Goal: Task Accomplishment & Management: Manage account settings

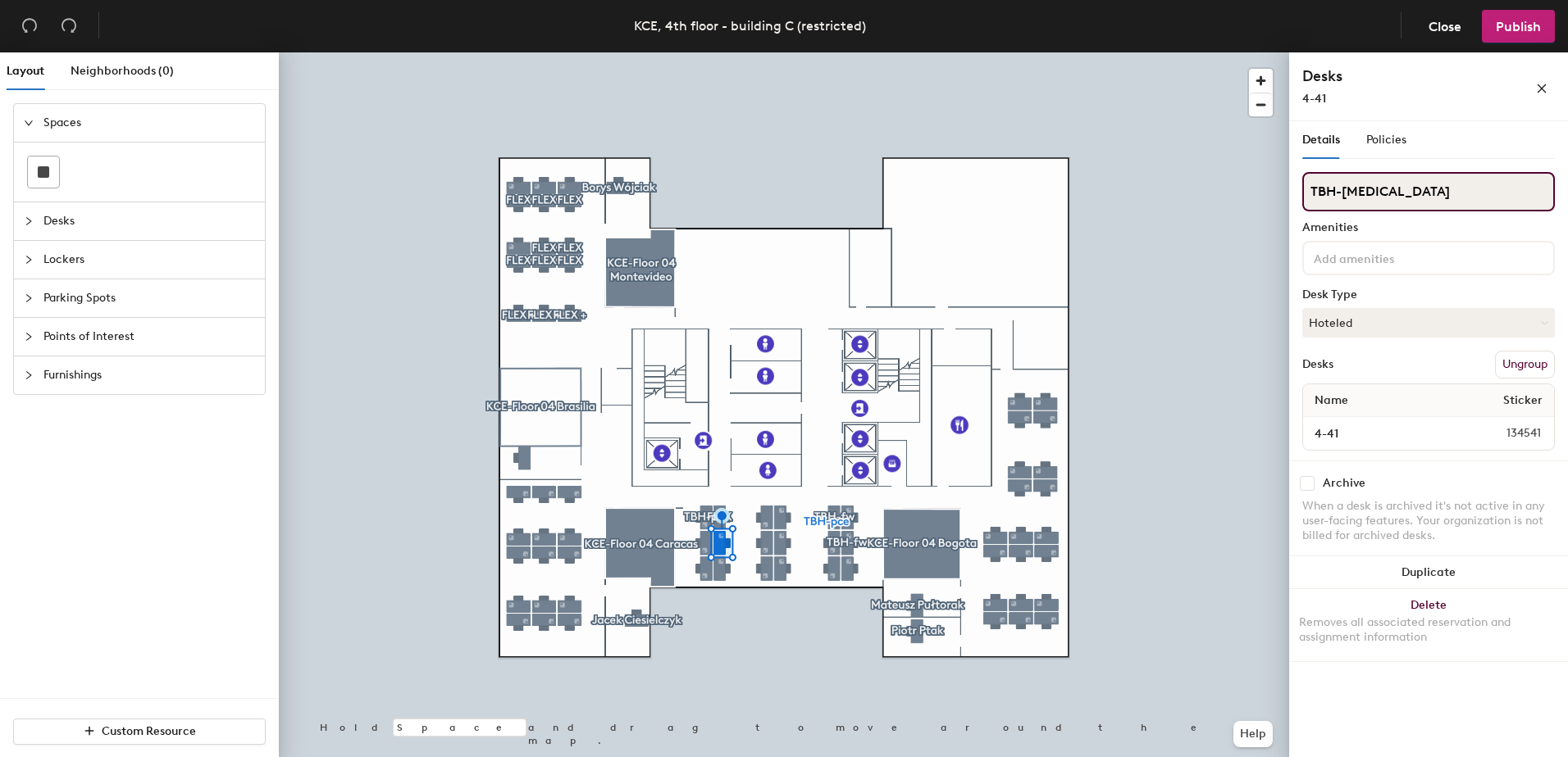
click at [1385, 186] on input "TBH-pce" at bounding box center [1428, 191] width 252 height 39
type input "T"
click at [1405, 320] on button "Hoteled" at bounding box center [1428, 323] width 252 height 30
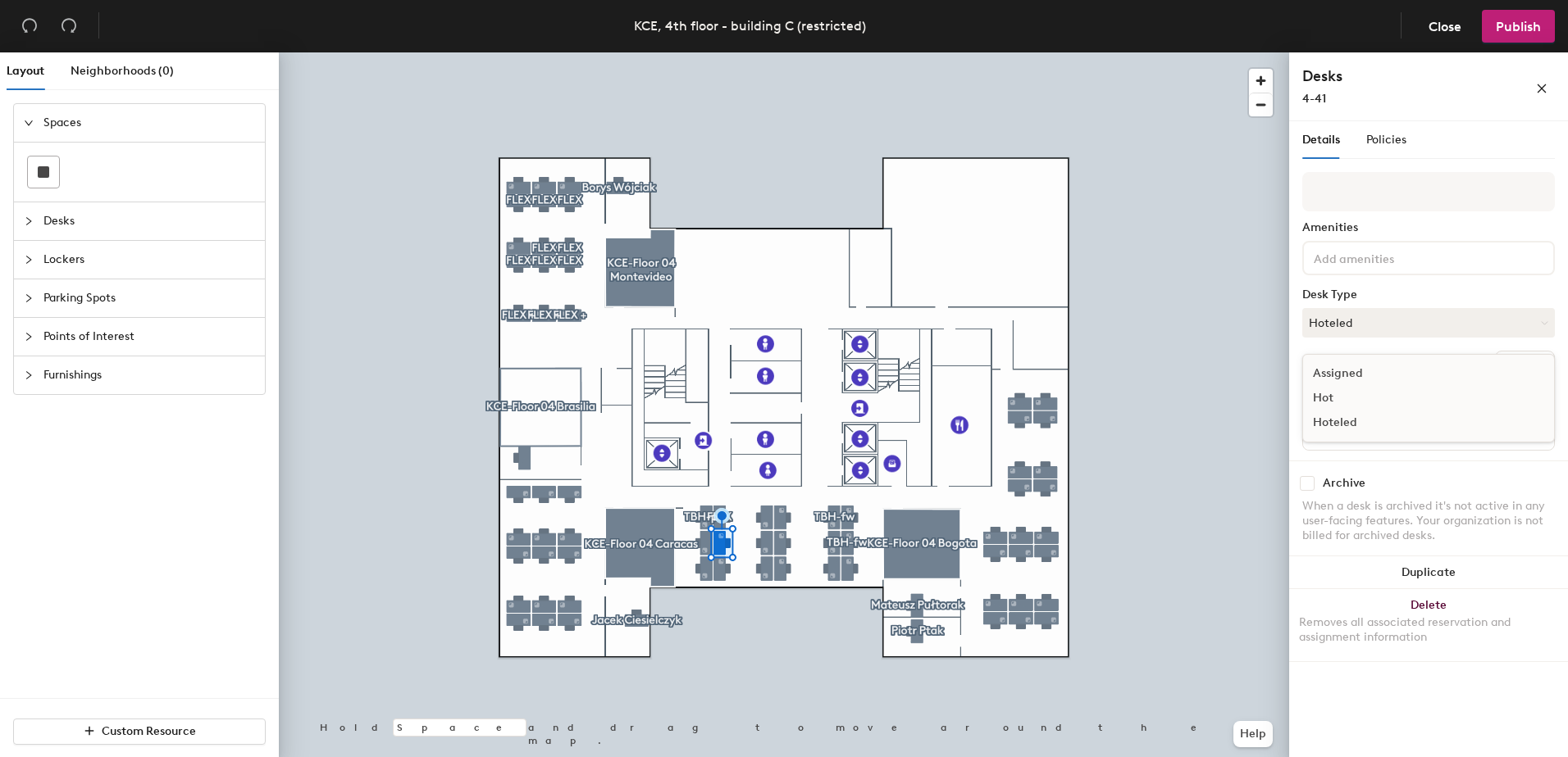
click at [1386, 379] on div "Assigned" at bounding box center [1385, 373] width 164 height 24
click at [1538, 30] on span "Publish" at bounding box center [1518, 27] width 45 height 16
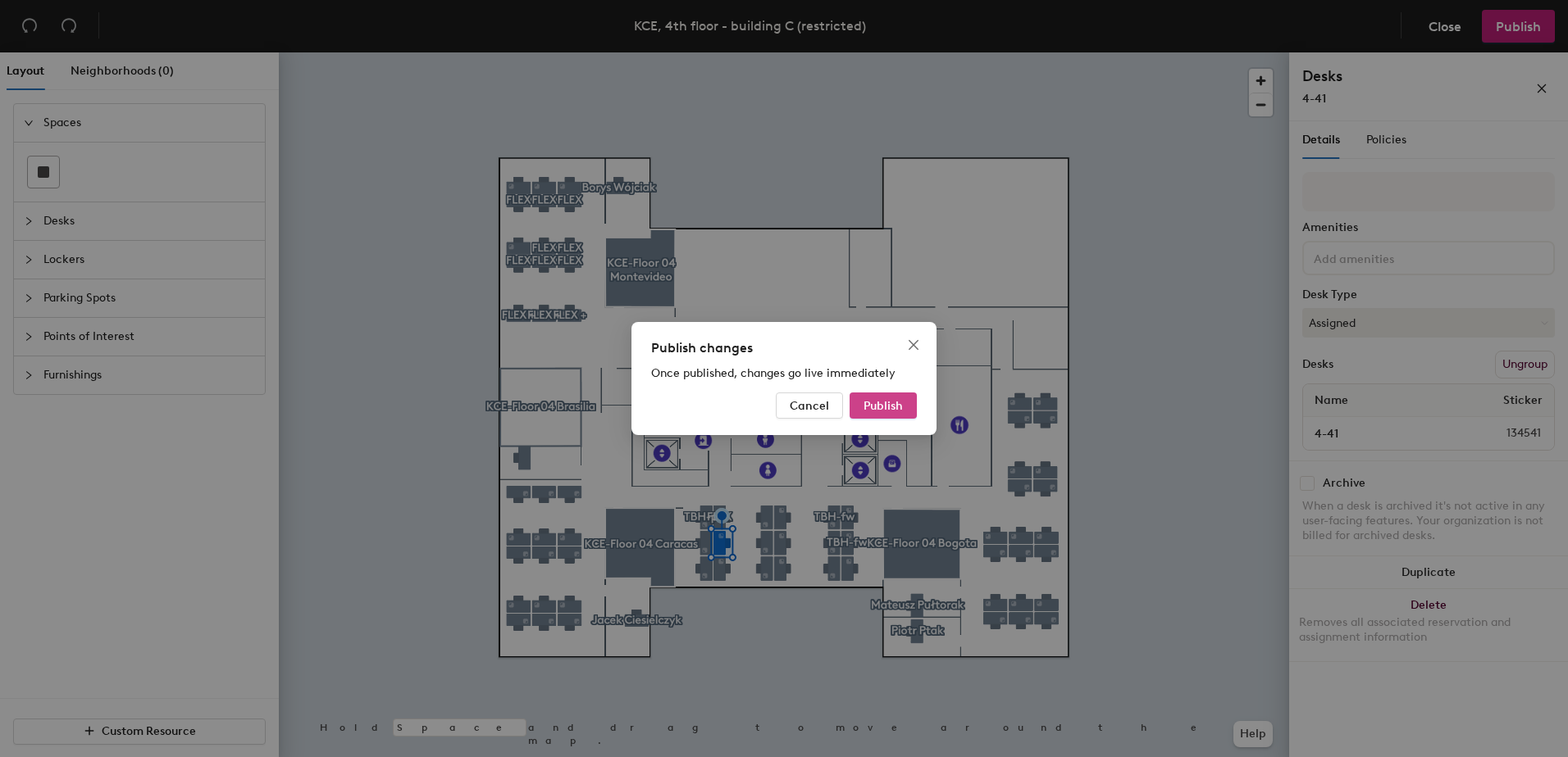
click at [895, 399] on span "Publish" at bounding box center [883, 406] width 39 height 14
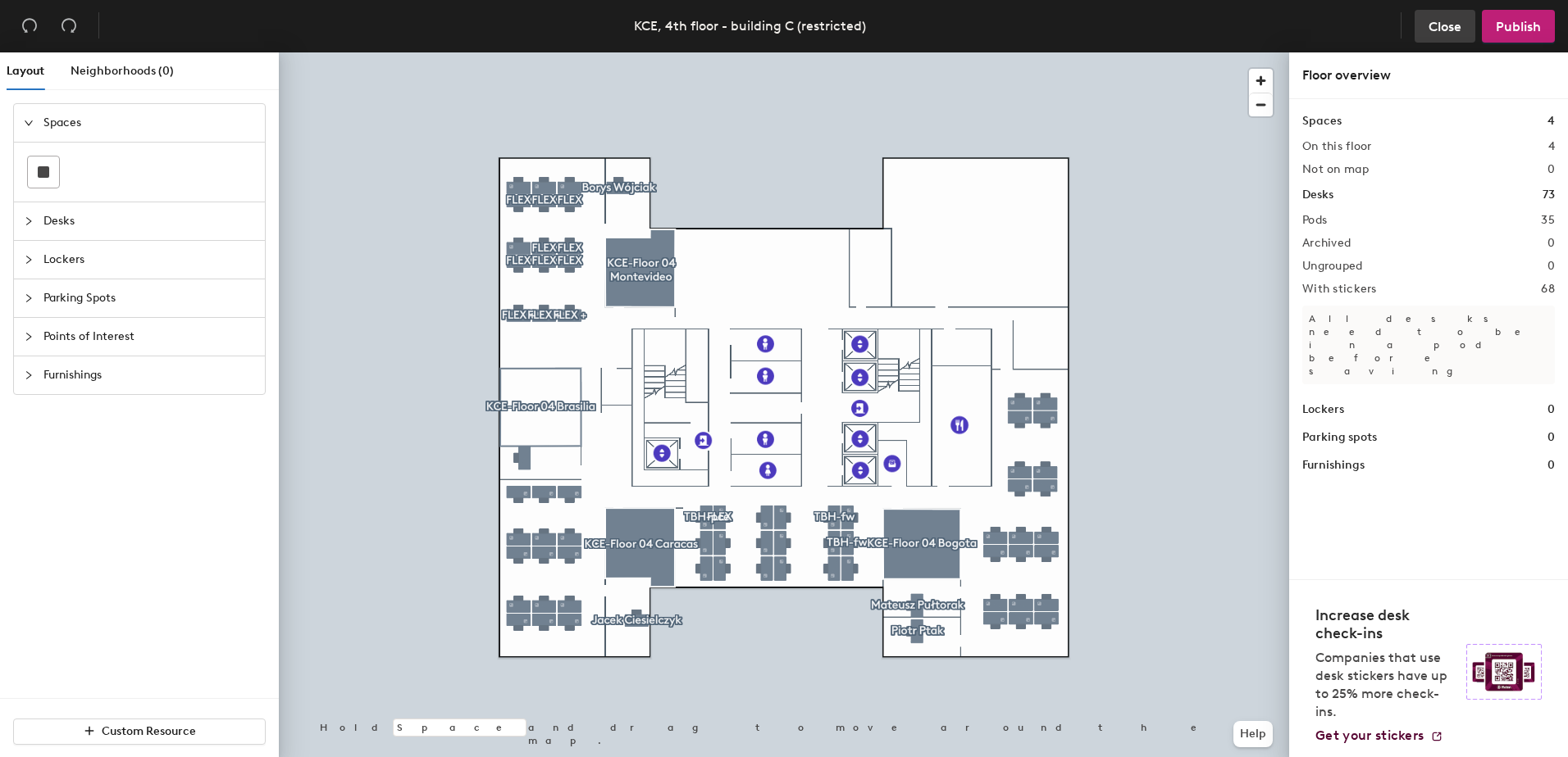
click at [1429, 32] on span "Close" at bounding box center [1445, 27] width 33 height 16
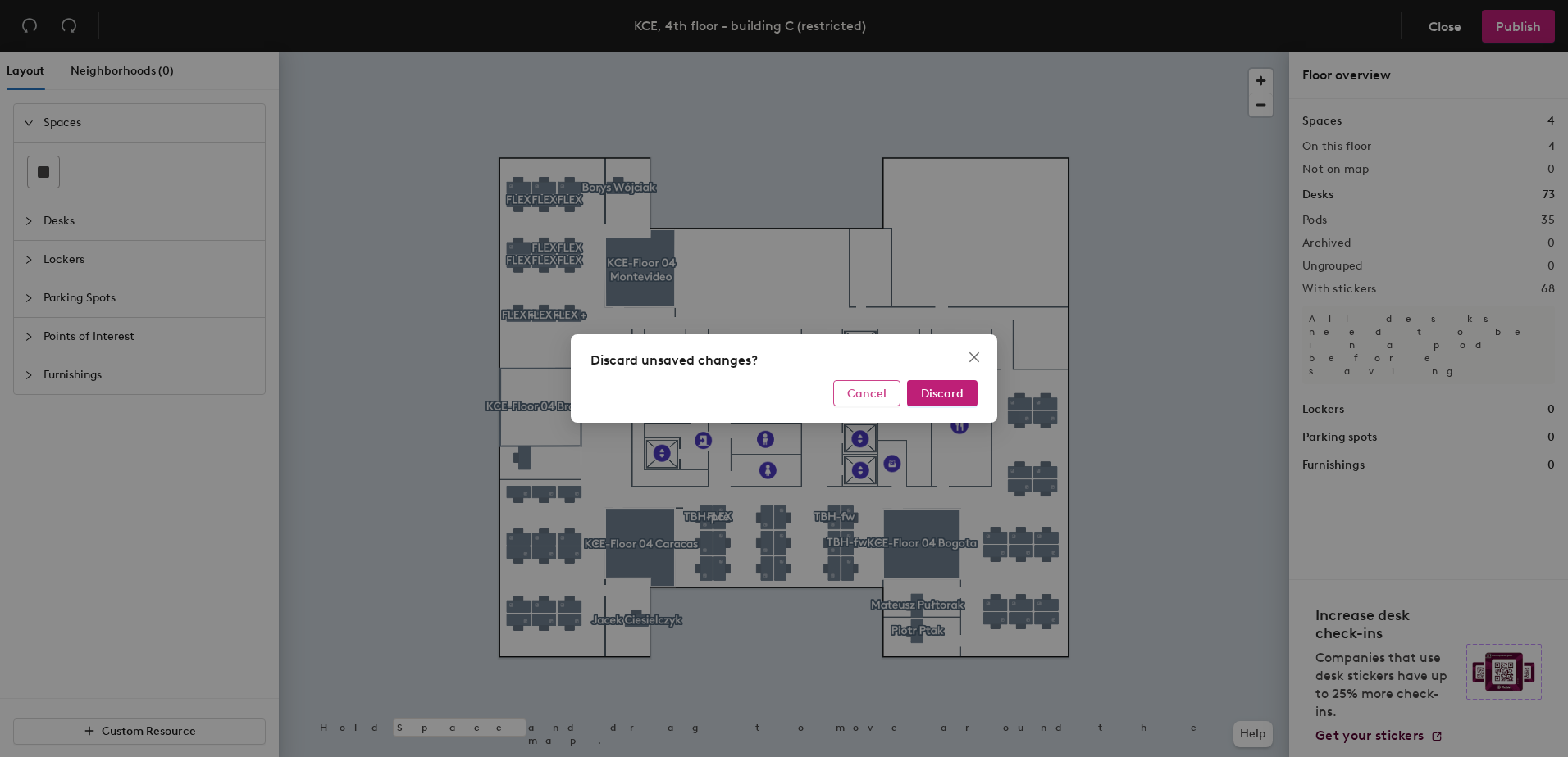
click at [864, 393] on span "Cancel" at bounding box center [866, 394] width 39 height 14
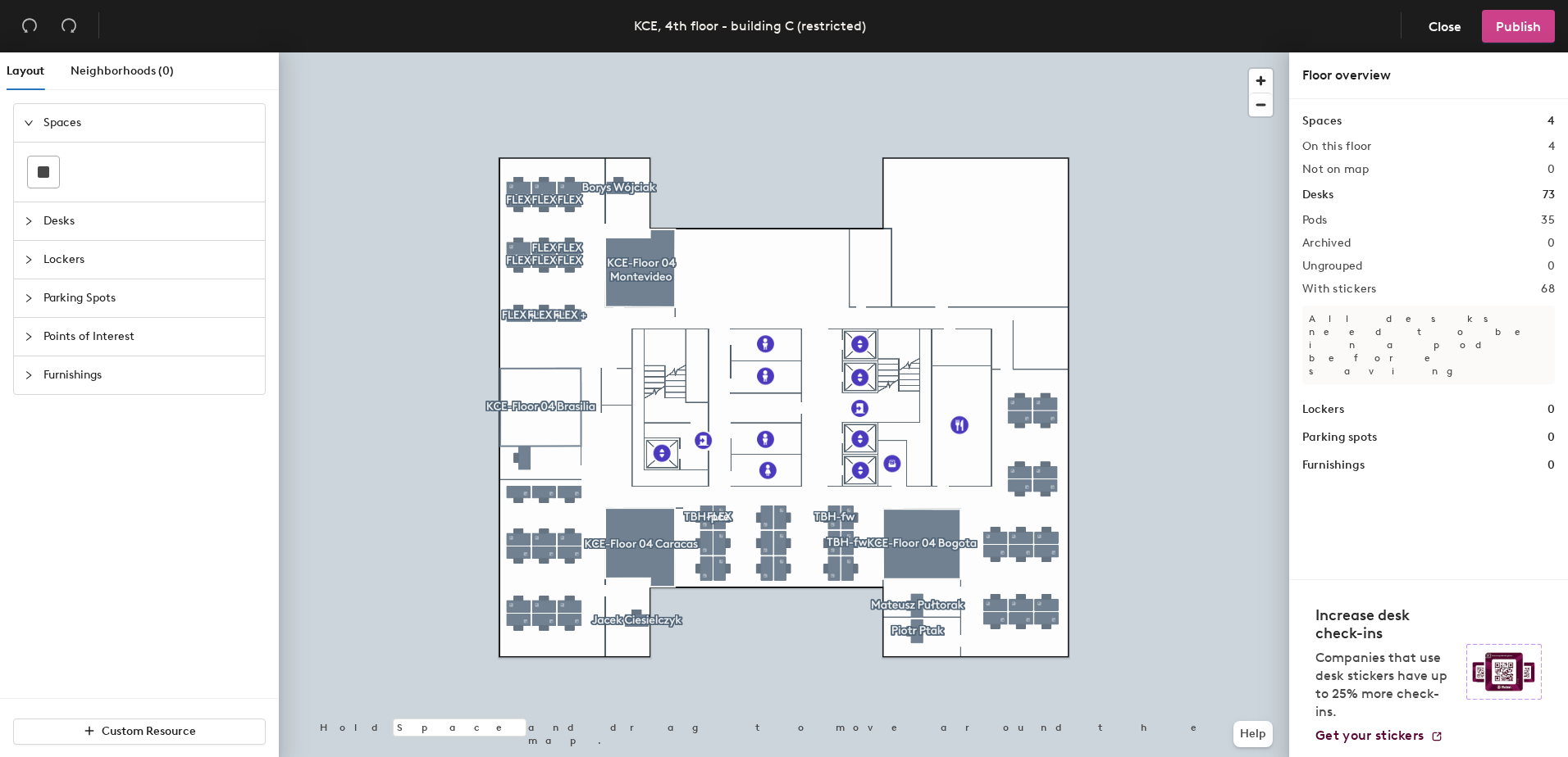
click at [1521, 24] on span "Publish" at bounding box center [1518, 27] width 45 height 16
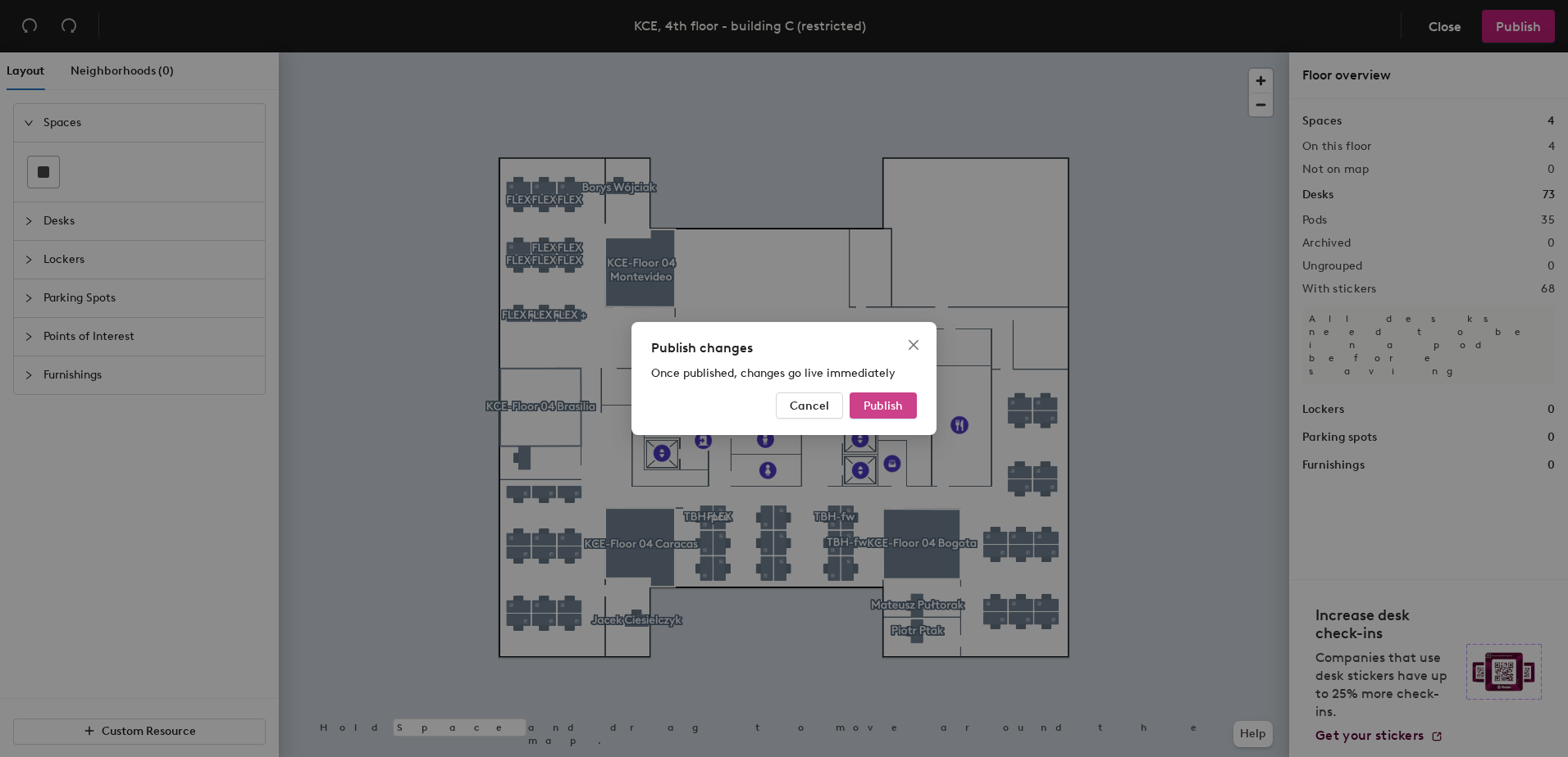
click at [875, 406] on span "Publish" at bounding box center [883, 406] width 39 height 14
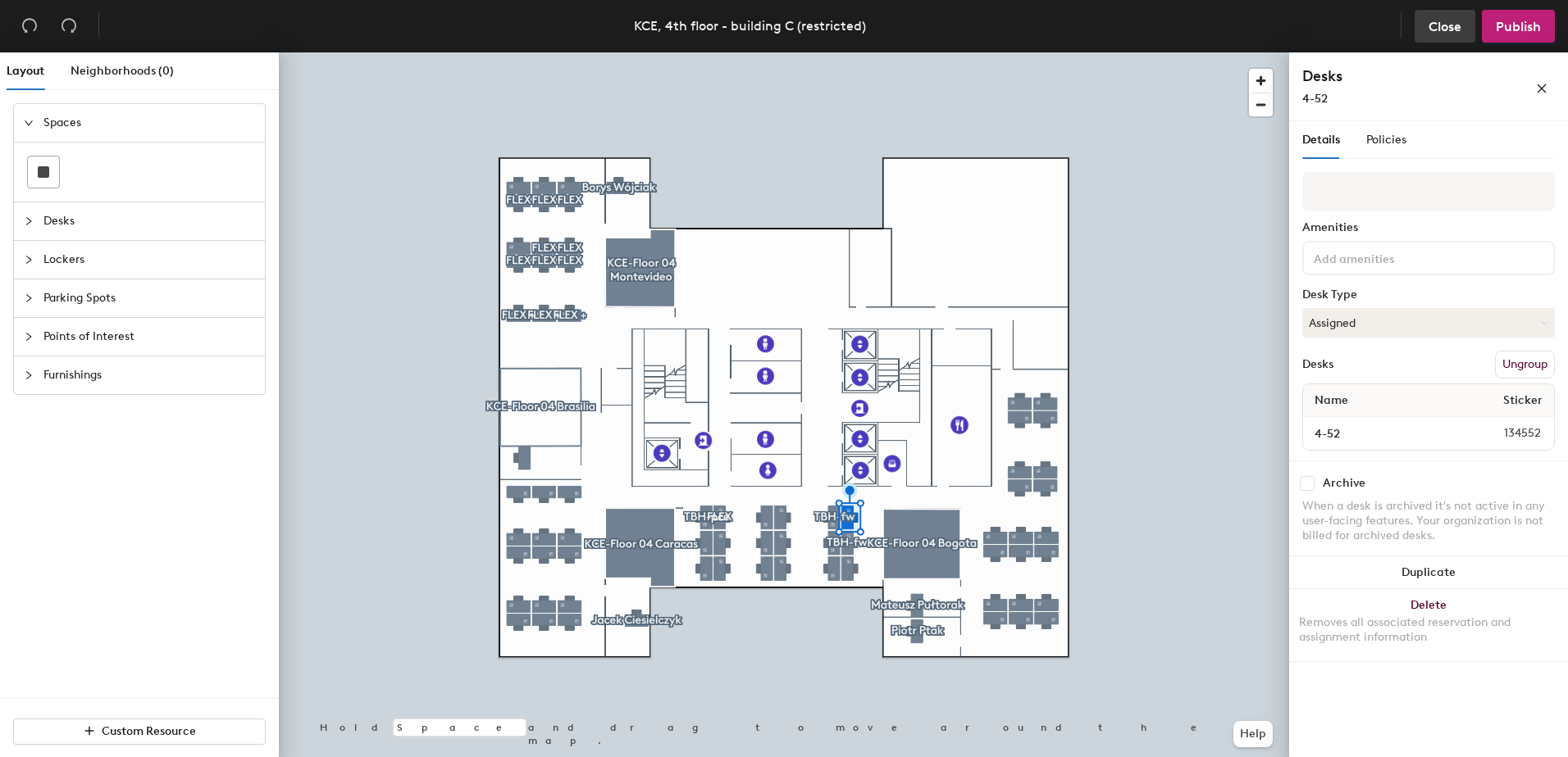
click at [1441, 24] on span "Close" at bounding box center [1445, 27] width 33 height 16
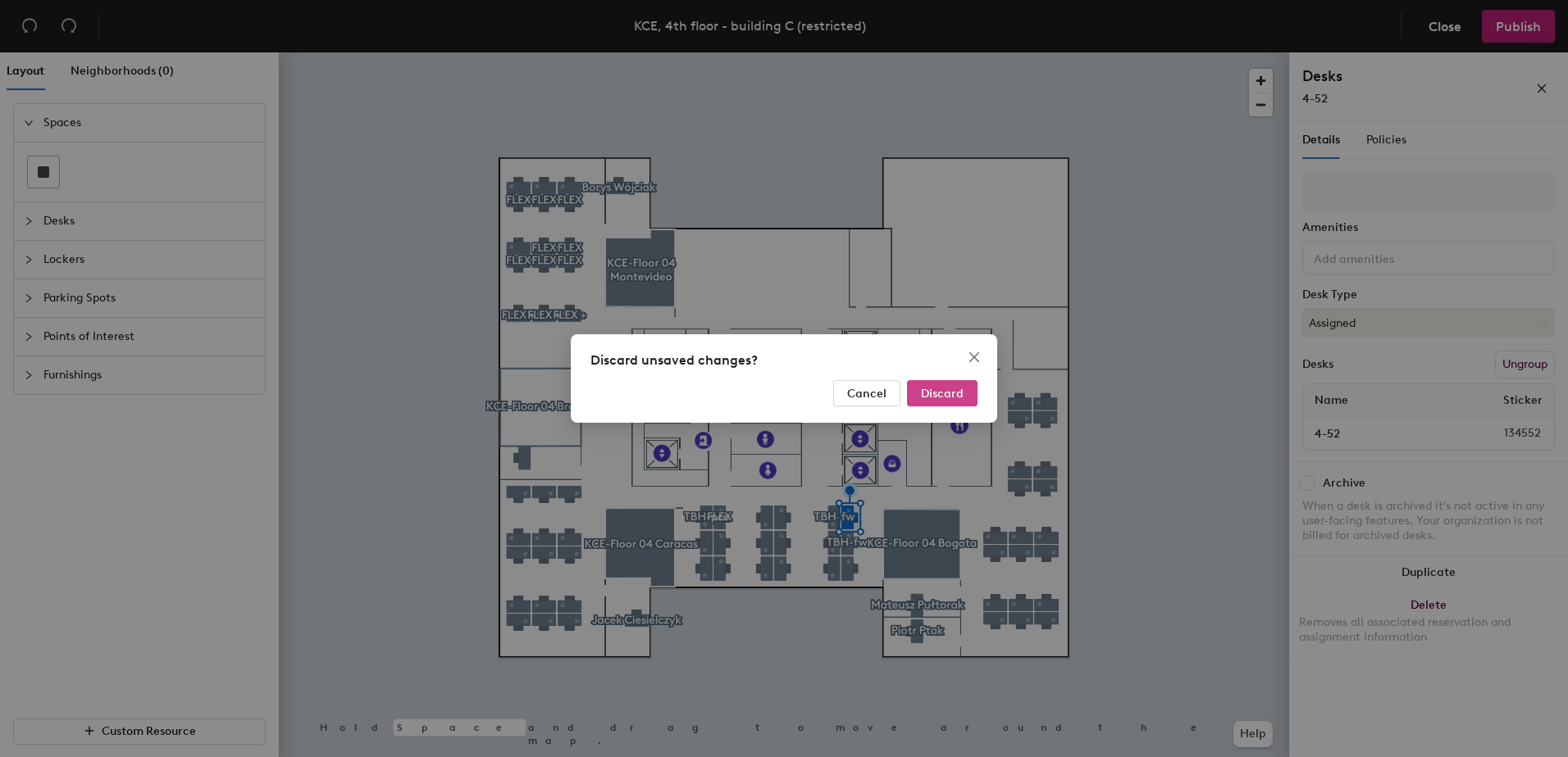
click at [928, 390] on span "Discard" at bounding box center [941, 394] width 43 height 14
